Goal: Information Seeking & Learning: Learn about a topic

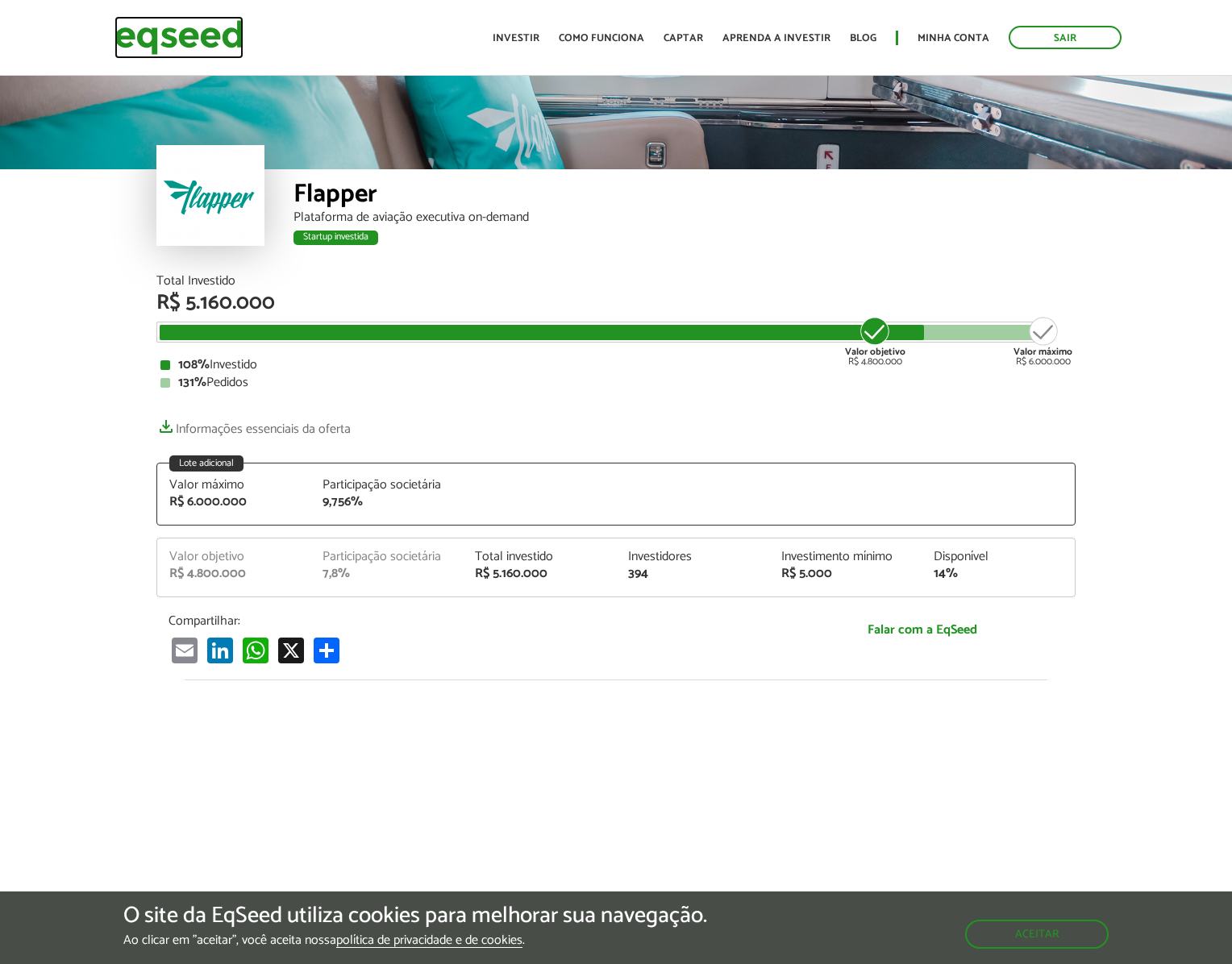
click at [162, 40] on img at bounding box center [179, 37] width 129 height 43
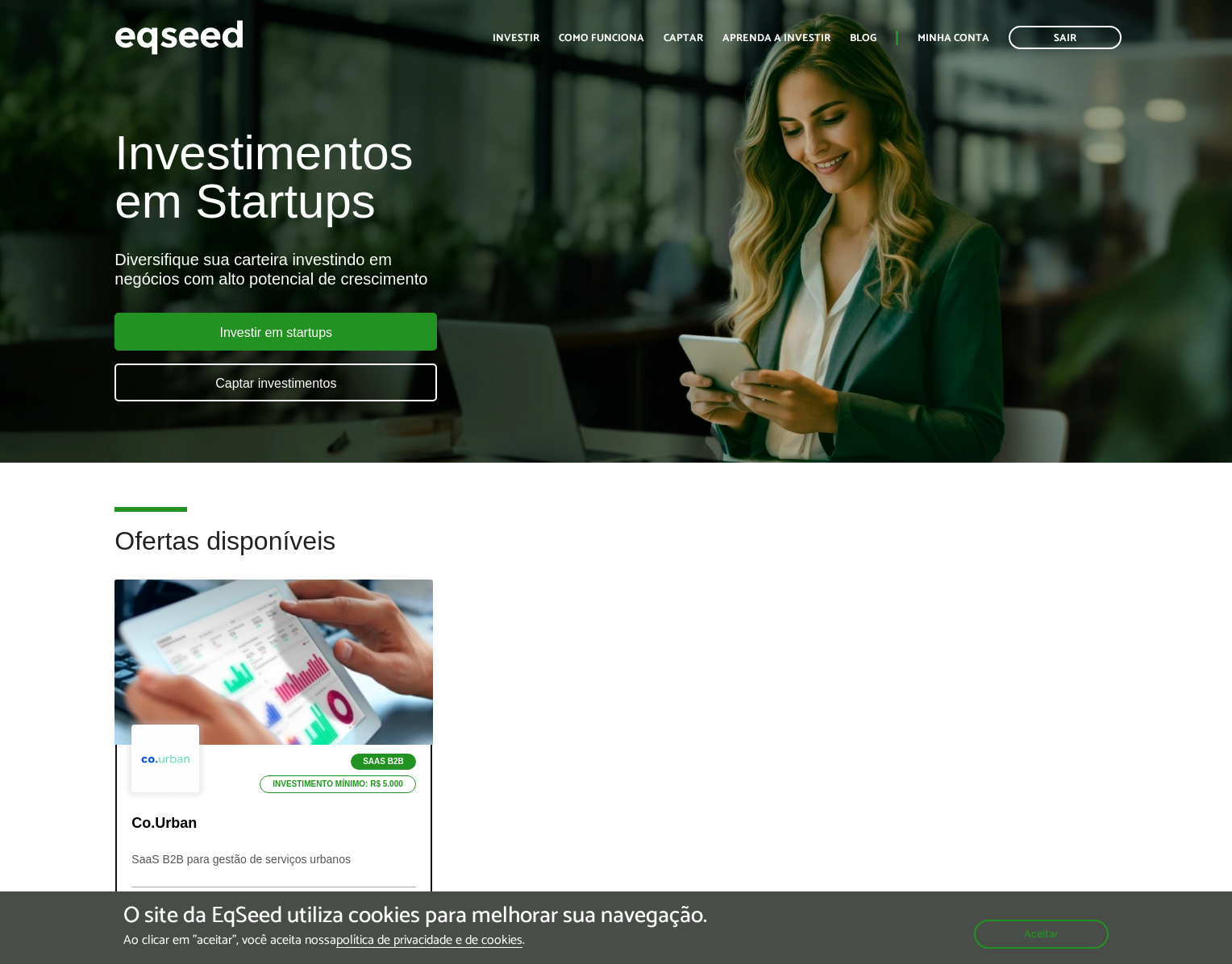
click at [321, 665] on div at bounding box center [274, 663] width 381 height 198
